Goal: Information Seeking & Learning: Learn about a topic

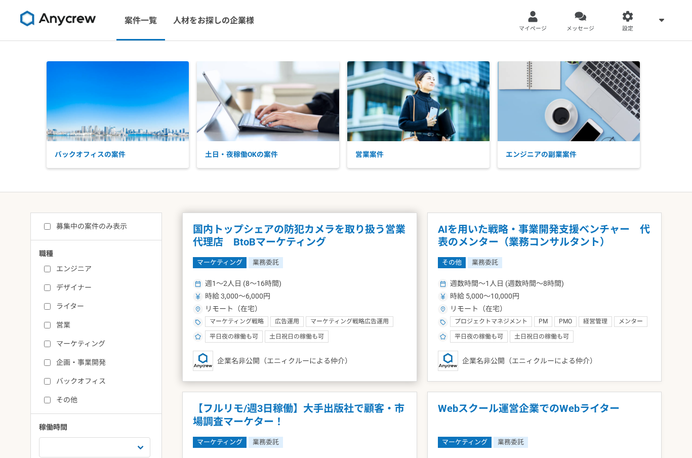
click at [329, 291] on div "時給 3,000〜6,000円" at bounding box center [300, 296] width 214 height 11
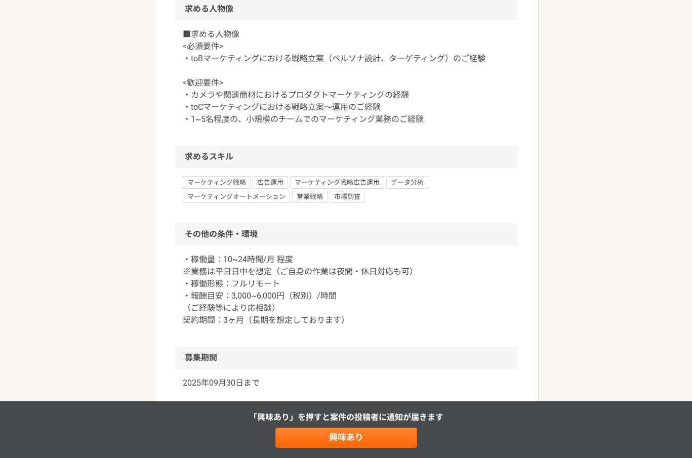
scroll to position [712, 0]
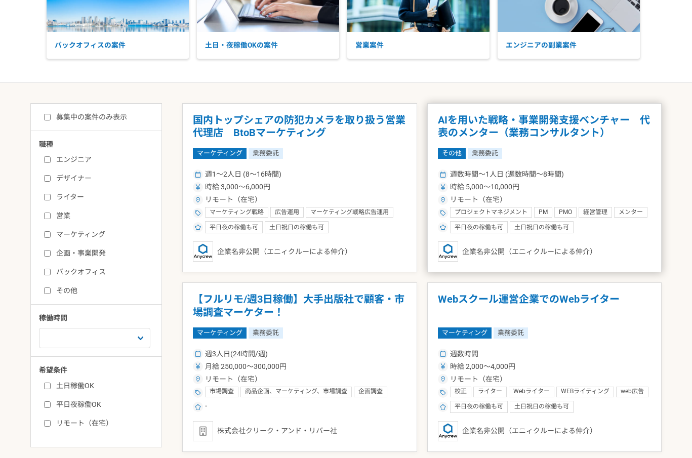
scroll to position [254, 0]
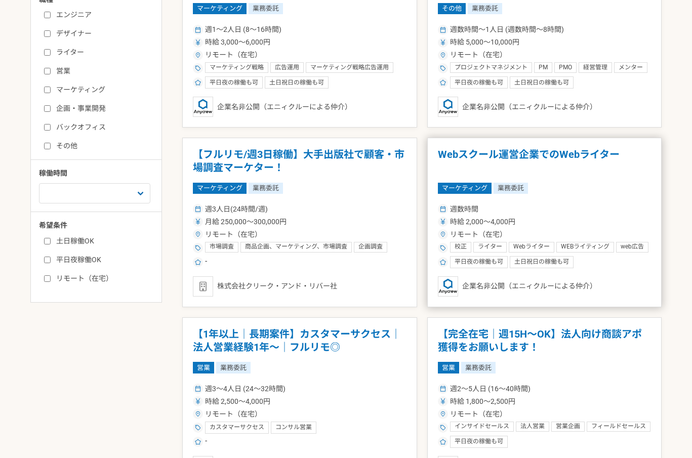
click at [548, 220] on div "時給 2,000〜4,000円" at bounding box center [545, 222] width 214 height 11
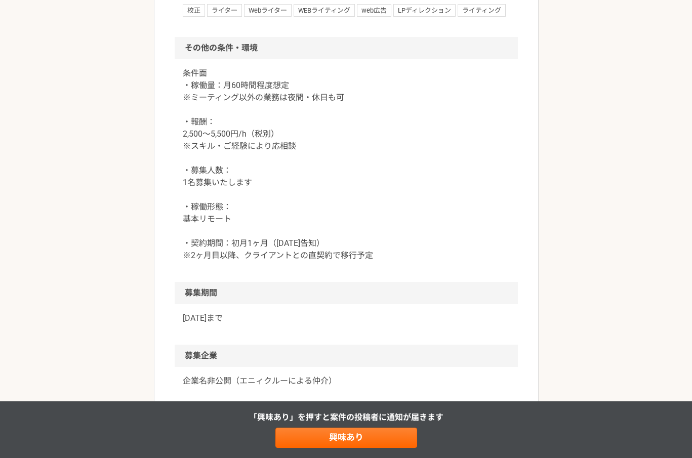
scroll to position [798, 0]
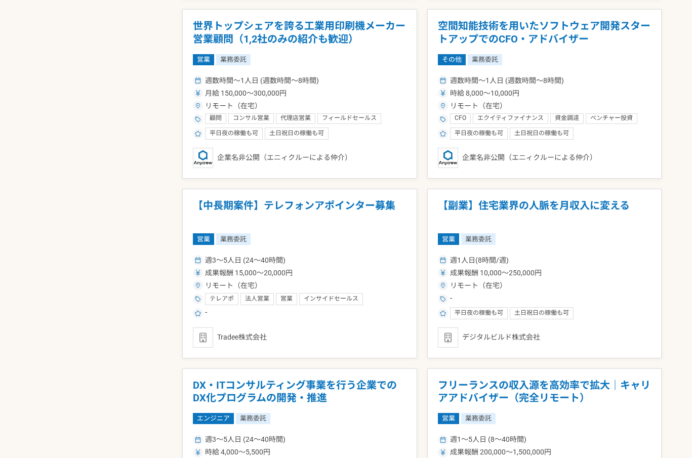
scroll to position [1411, 0]
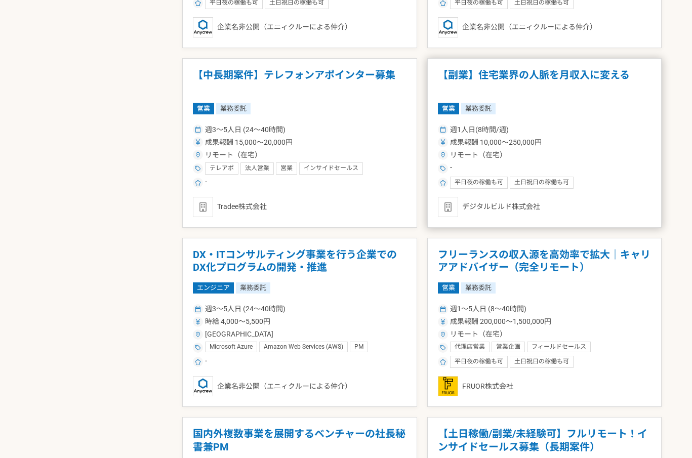
click at [589, 155] on div "リモート（在宅）" at bounding box center [545, 155] width 214 height 11
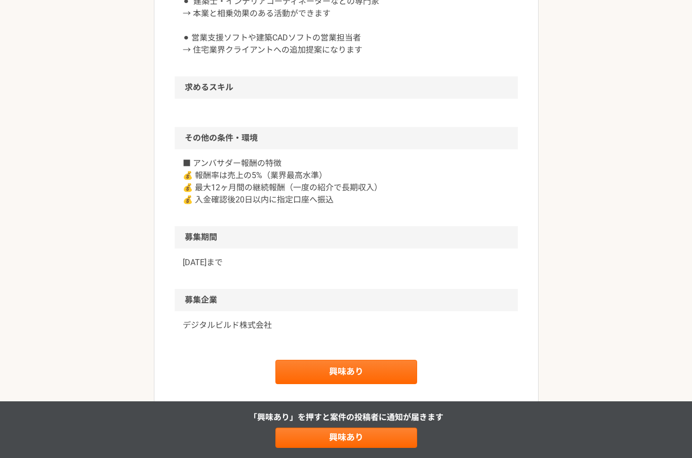
scroll to position [766, 0]
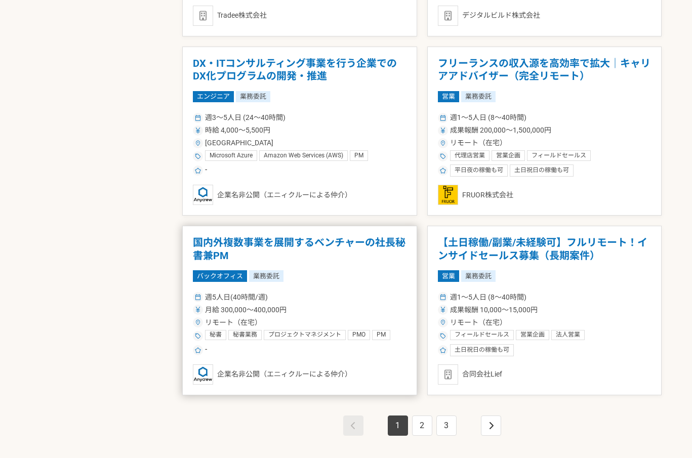
scroll to position [1620, 0]
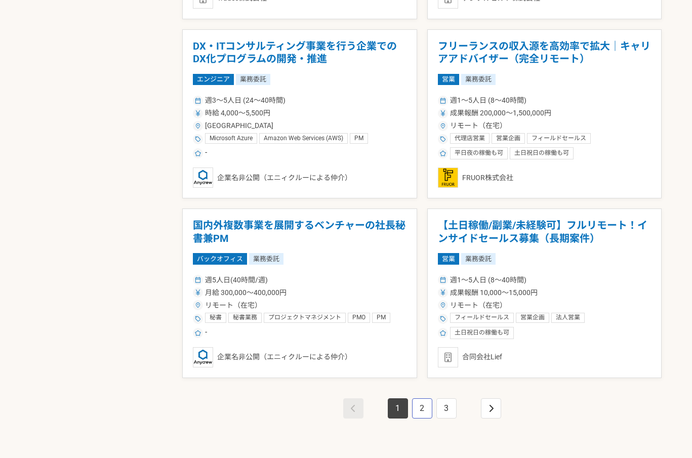
click at [417, 405] on link "2" at bounding box center [422, 408] width 20 height 20
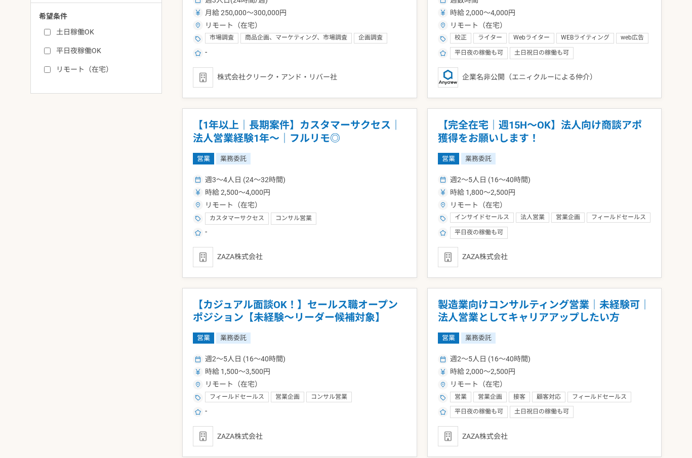
scroll to position [148, 0]
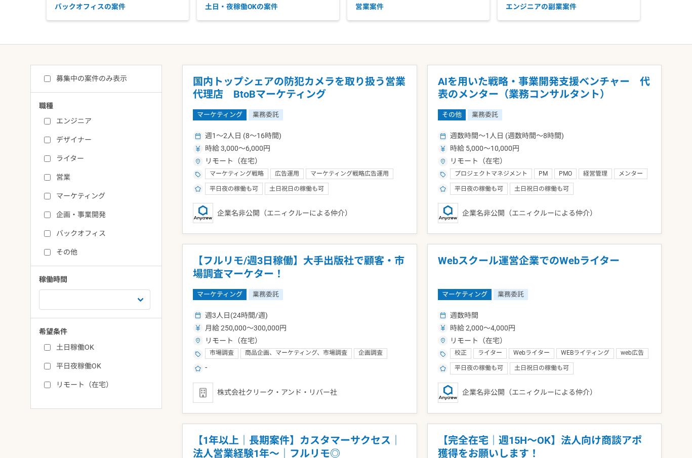
click at [48, 77] on input "募集中の案件のみ表示" at bounding box center [47, 78] width 7 height 7
checkbox input "true"
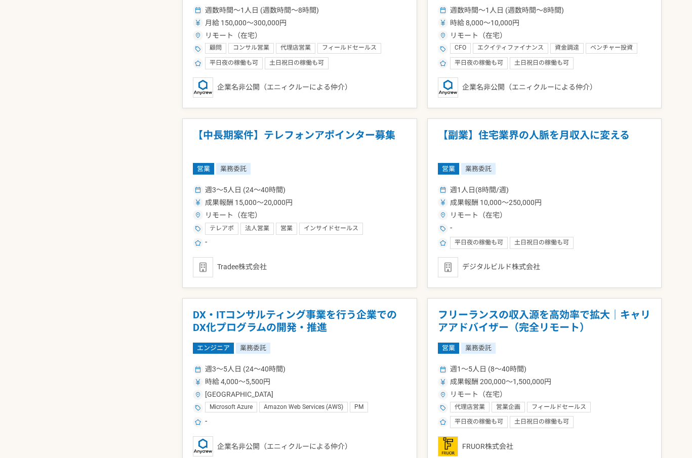
scroll to position [1351, 0]
click at [363, 373] on div "週3〜5人日 (24〜40時間)" at bounding box center [300, 369] width 214 height 11
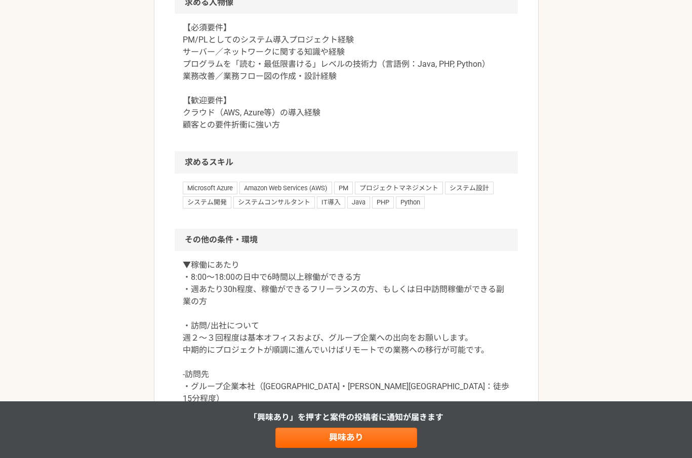
scroll to position [687, 0]
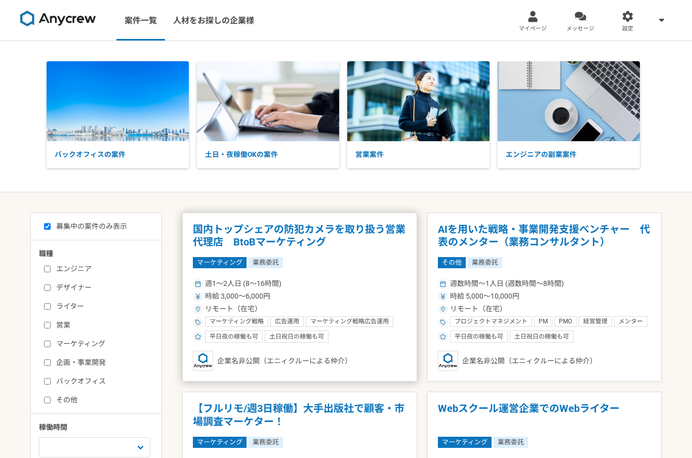
click at [375, 276] on article "国内トップシェアの防犯カメラを取り扱う営業代理店　BtoBマーケティング マーケティング 業務委託 週1〜2人日 (8〜16時間) 時給 3,000〜6,00…" at bounding box center [299, 298] width 235 height 170
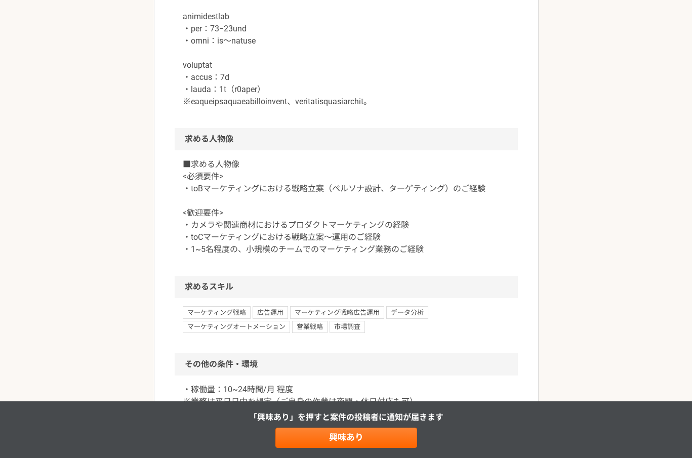
scroll to position [867, 0]
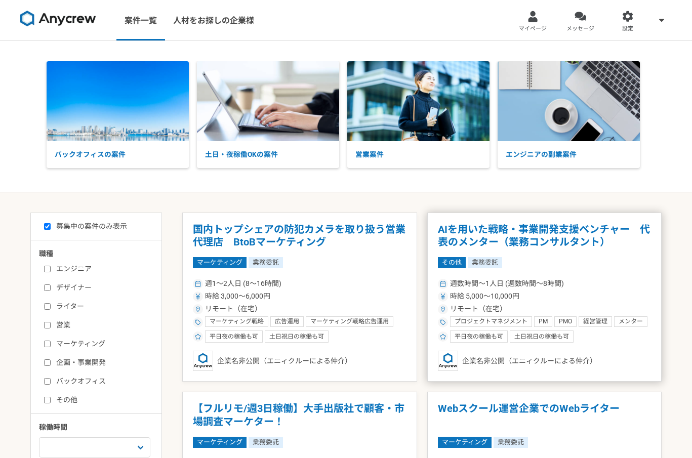
click at [615, 287] on div "週数時間〜1人日 (週数時間〜8時間)" at bounding box center [545, 283] width 214 height 11
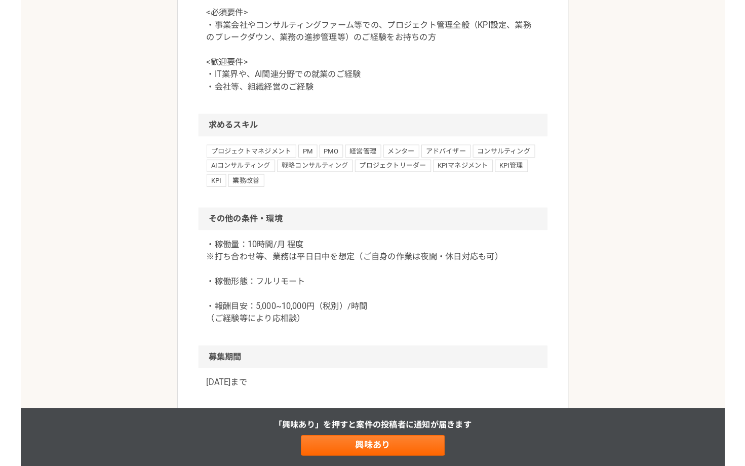
scroll to position [633, 0]
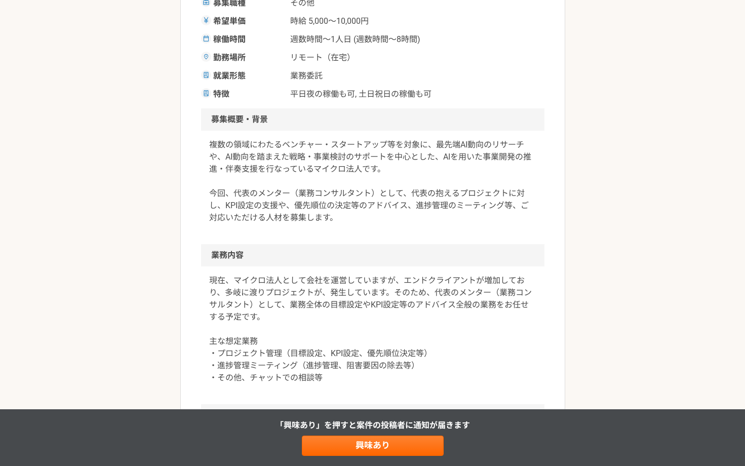
scroll to position [0, 0]
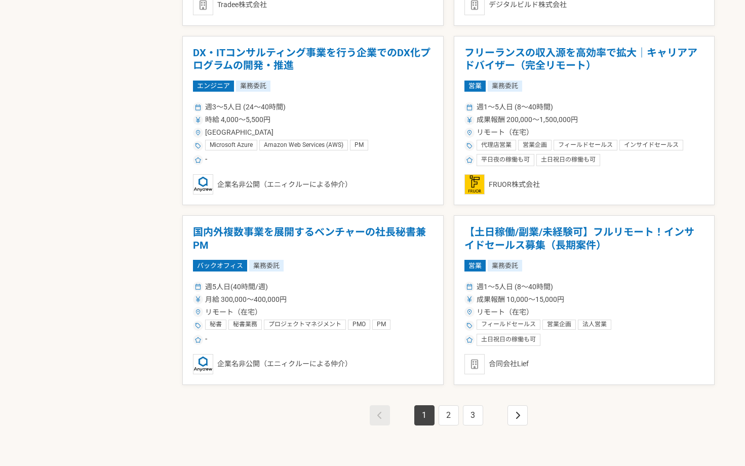
scroll to position [1685, 0]
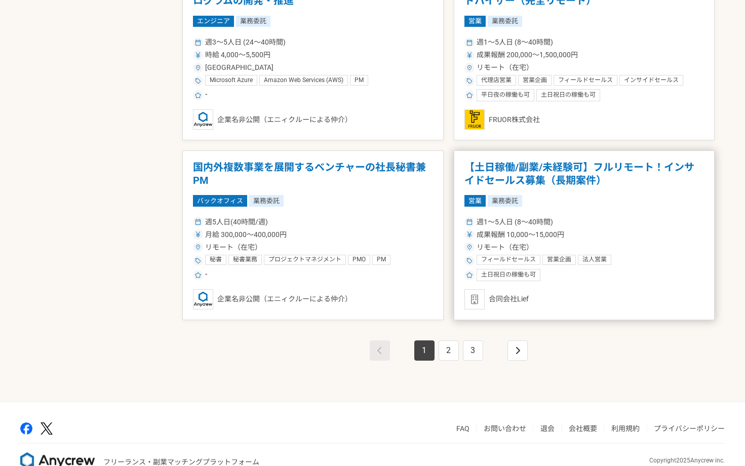
click at [633, 216] on div "週1〜5人日 (8〜40時間) 成果報酬 10,000〜15,000円 リモート（在宅） フィールドセールス 営業企画 法人営業 法人営業　新規開拓　顧客管理…" at bounding box center [584, 248] width 240 height 66
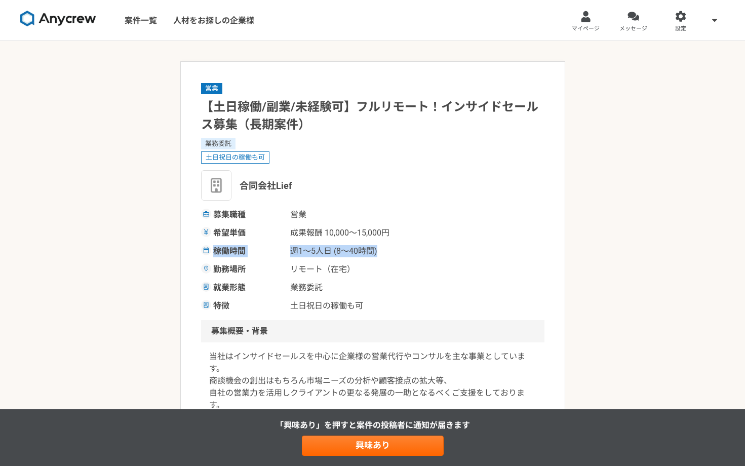
drag, startPoint x: 384, startPoint y: 253, endPoint x: 214, endPoint y: 255, distance: 169.6
click at [214, 255] on div "稼働時間 週1〜5人日 (8〜40時間)" at bounding box center [372, 251] width 343 height 12
copy div "稼働時間 週1〜5人日 (8〜40時間)"
drag, startPoint x: 420, startPoint y: 263, endPoint x: 412, endPoint y: 264, distance: 8.2
click at [420, 263] on div "募集職種 営業 希望単価 成果報酬 10,000〜15,000円 稼働時間 週1〜5人日 (8〜40時間) 勤務場所 リモート（在宅） 就業形態 業務委託 特…" at bounding box center [372, 260] width 343 height 103
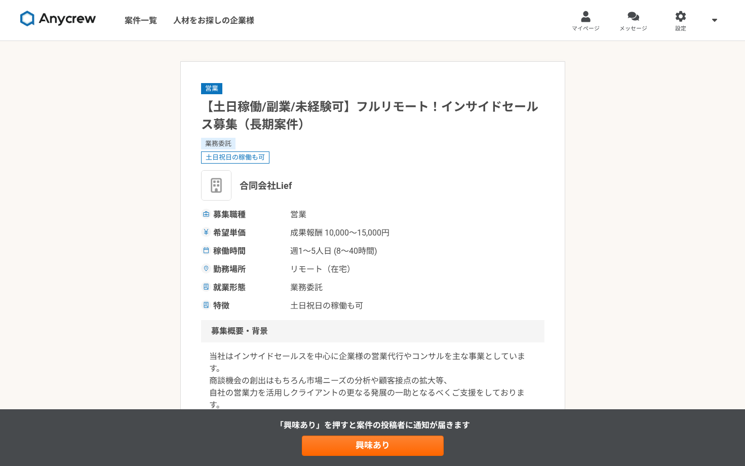
drag, startPoint x: 372, startPoint y: 268, endPoint x: 387, endPoint y: 260, distance: 17.7
click at [366, 266] on span "リモート（在宅）" at bounding box center [340, 269] width 101 height 12
drag, startPoint x: 390, startPoint y: 258, endPoint x: 211, endPoint y: 255, distance: 179.8
click at [211, 255] on div "募集職種 営業 希望単価 成果報酬 10,000〜15,000円 稼働時間 週1〜5人日 (8〜40時間) 勤務場所 リモート（在宅） 就業形態 業務委託 特…" at bounding box center [372, 260] width 343 height 103
drag, startPoint x: 499, startPoint y: 252, endPoint x: 437, endPoint y: 252, distance: 61.8
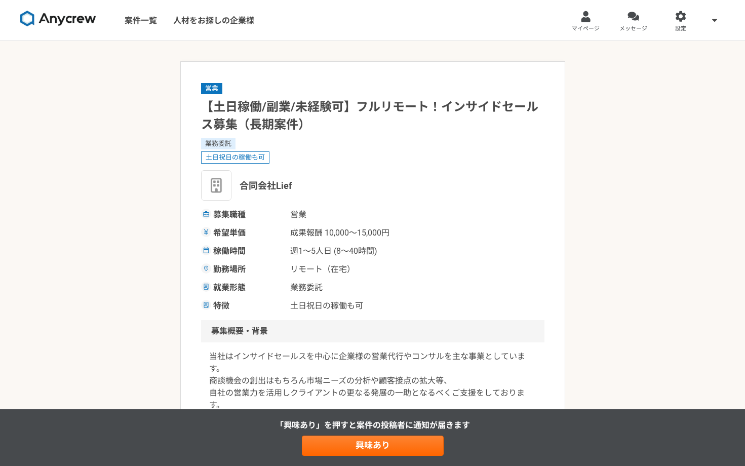
click at [494, 252] on div "稼働時間 週1〜5人日 (8〜40時間)" at bounding box center [372, 251] width 343 height 12
drag, startPoint x: 367, startPoint y: 253, endPoint x: 216, endPoint y: 250, distance: 150.9
click at [215, 253] on div "稼働時間 週1〜5人日 (8〜40時間)" at bounding box center [372, 251] width 343 height 12
copy div "稼働時間 週1〜5人日 (8〜40時間)"
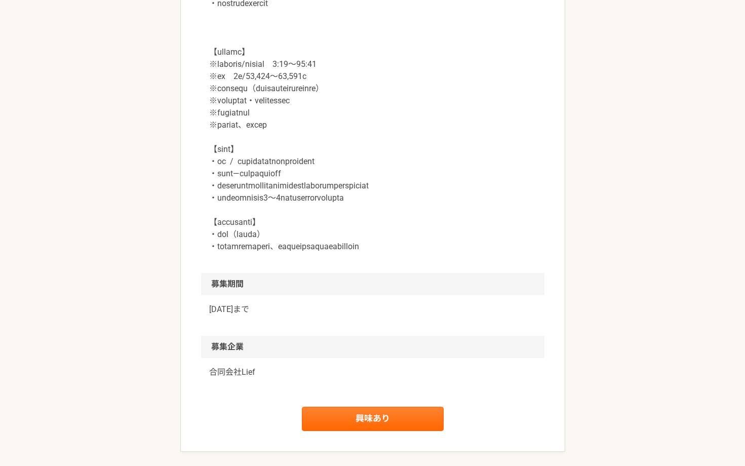
scroll to position [1416, 0]
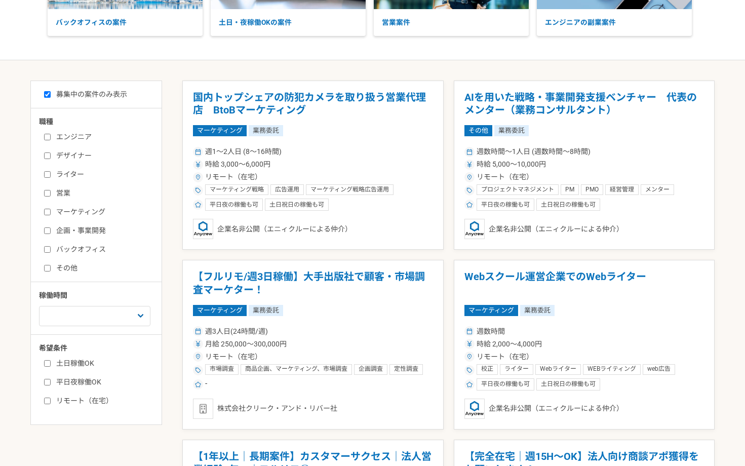
scroll to position [53, 0]
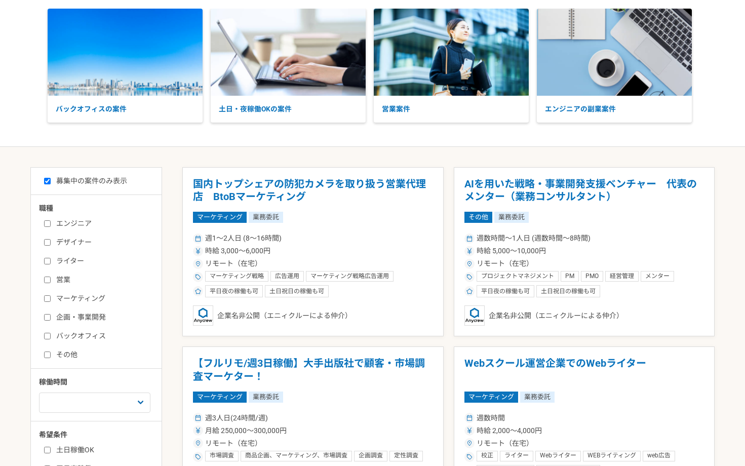
click at [49, 315] on input "企画・事業開発" at bounding box center [47, 317] width 7 height 7
checkbox input "true"
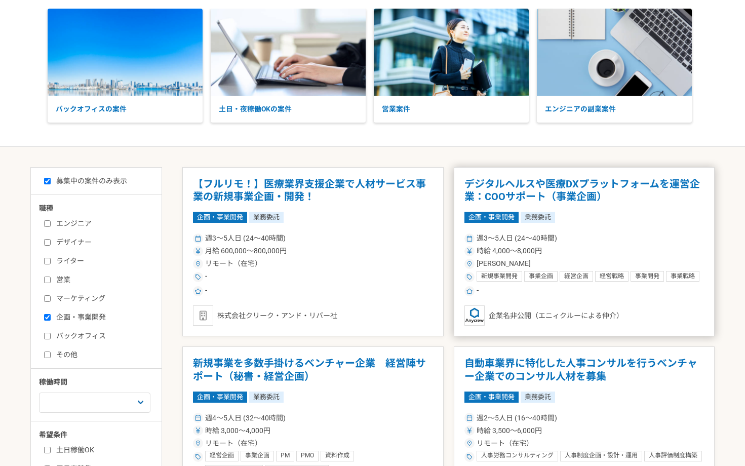
click at [628, 236] on div "週3〜5人日 (24〜40時間)" at bounding box center [584, 238] width 240 height 11
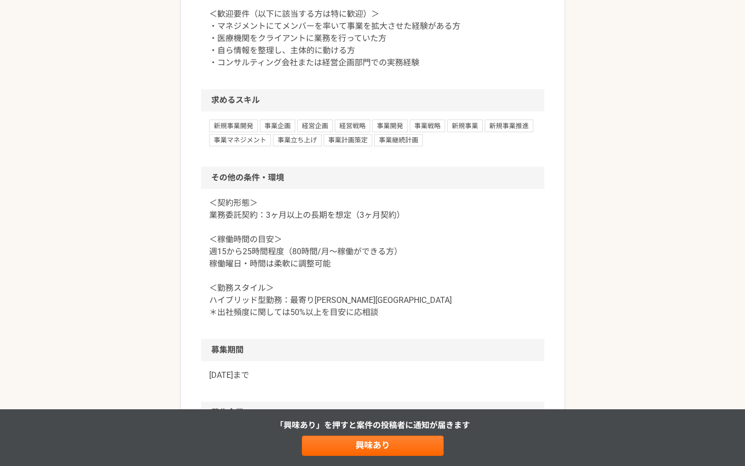
scroll to position [894, 0]
drag, startPoint x: 213, startPoint y: 203, endPoint x: 294, endPoint y: 202, distance: 80.5
click at [294, 188] on h2 "その他の条件・環境" at bounding box center [372, 177] width 343 height 22
copy h2 "その他の条件・環境"
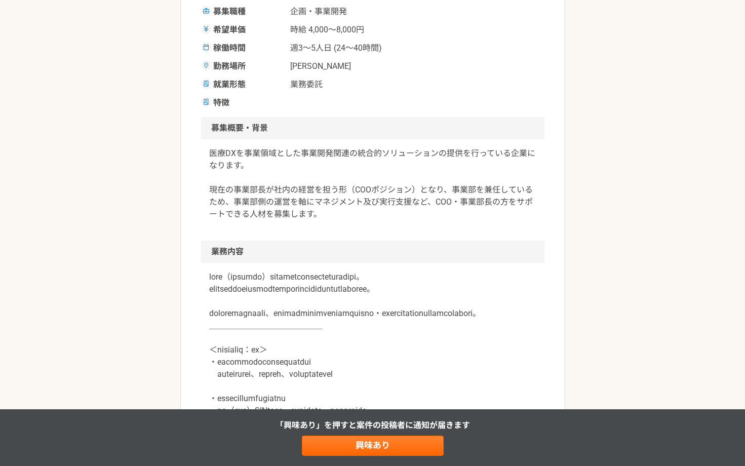
scroll to position [35, 0]
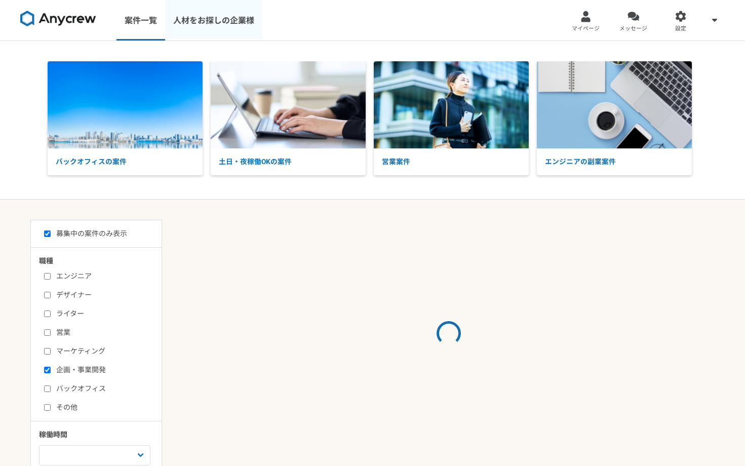
scroll to position [53, 0]
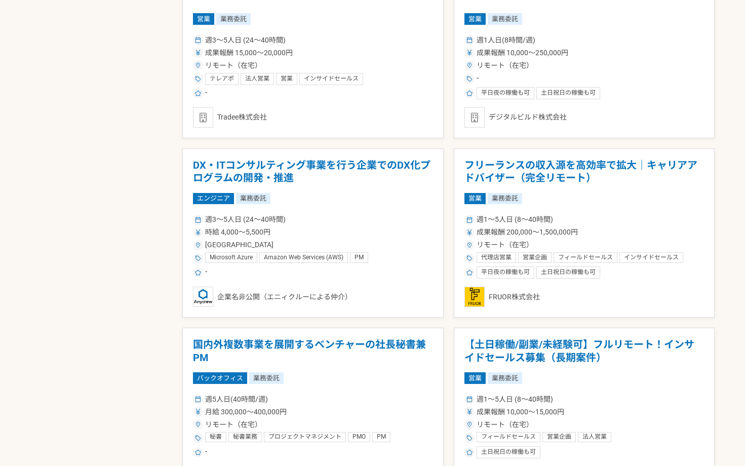
scroll to position [1708, 0]
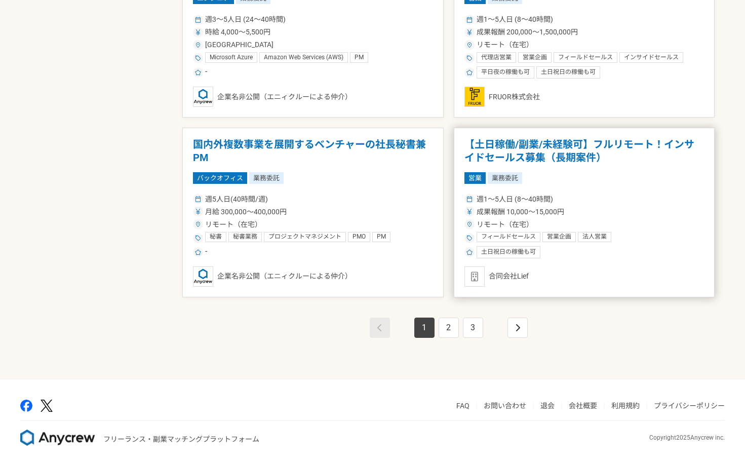
click at [574, 151] on h1 "【土日稼働/副業/未経験可】フルリモート！インサイドセールス募集（長期案件）" at bounding box center [584, 151] width 240 height 26
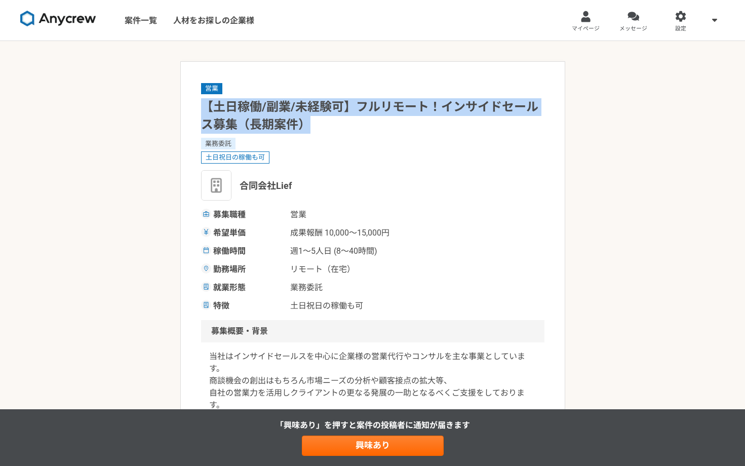
drag, startPoint x: 197, startPoint y: 107, endPoint x: 322, endPoint y: 126, distance: 125.4
copy h1 "【土日稼働/副業/未経験可】フルリモート！インサイドセールス募集（長期案件）"
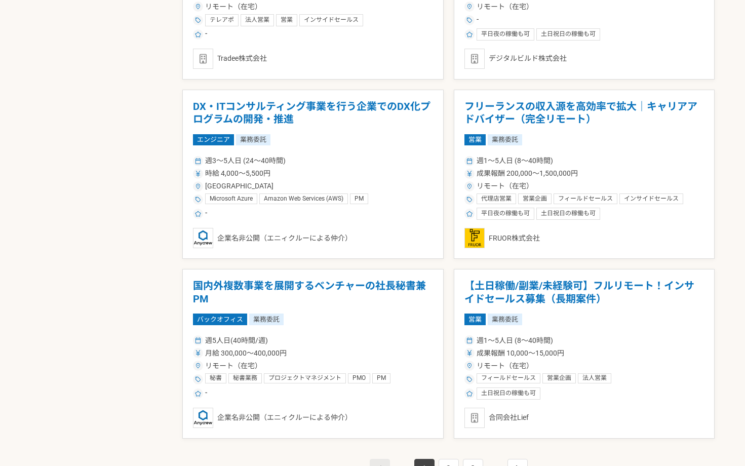
scroll to position [1698, 0]
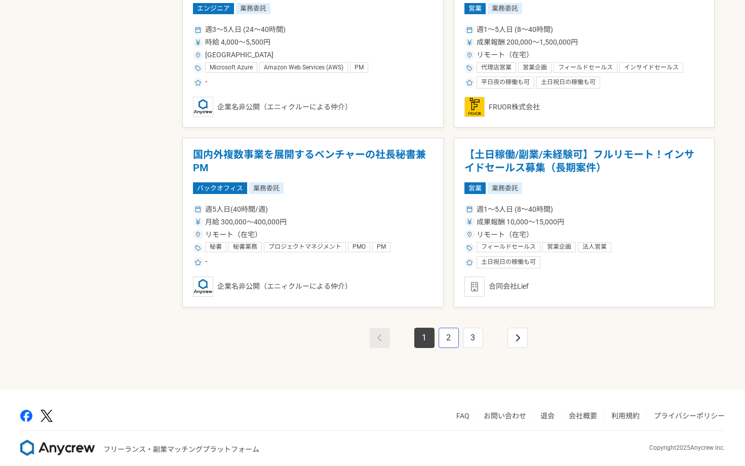
click at [447, 337] on link "2" at bounding box center [448, 338] width 20 height 20
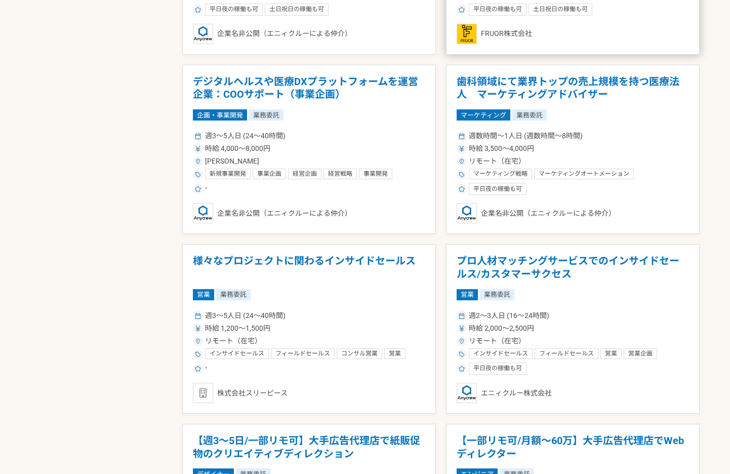
scroll to position [1051, 0]
